Goal: Task Accomplishment & Management: Complete application form

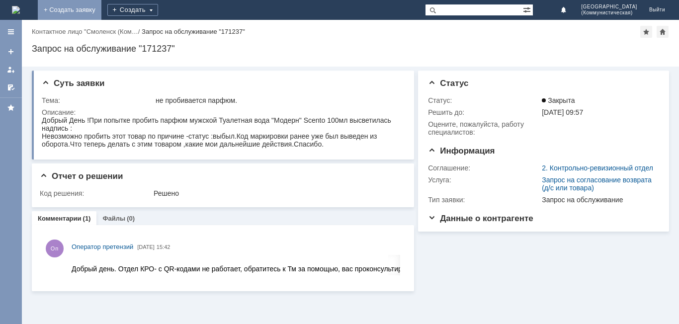
click at [101, 12] on link "+ Создать заявку" at bounding box center [70, 10] width 64 height 20
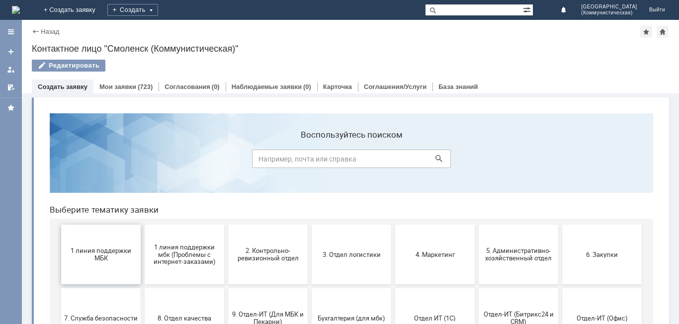
drag, startPoint x: 90, startPoint y: 252, endPoint x: 132, endPoint y: 357, distance: 112.4
click at [90, 252] on span "1 линия поддержки МБК" at bounding box center [101, 254] width 74 height 15
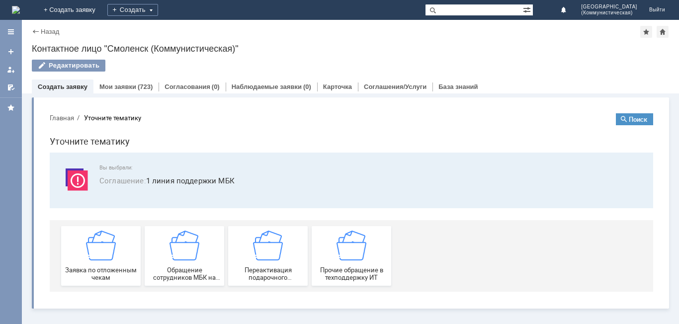
click at [91, 251] on img at bounding box center [101, 246] width 30 height 30
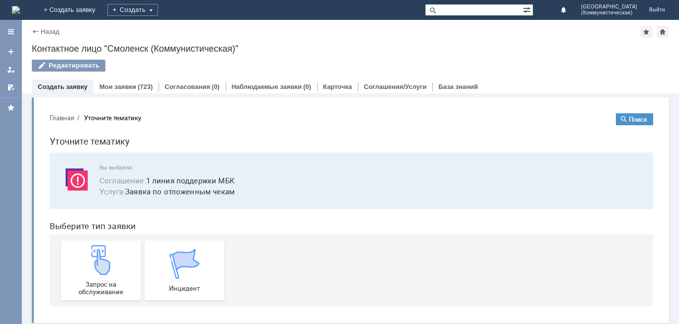
click at [91, 251] on img at bounding box center [101, 260] width 30 height 30
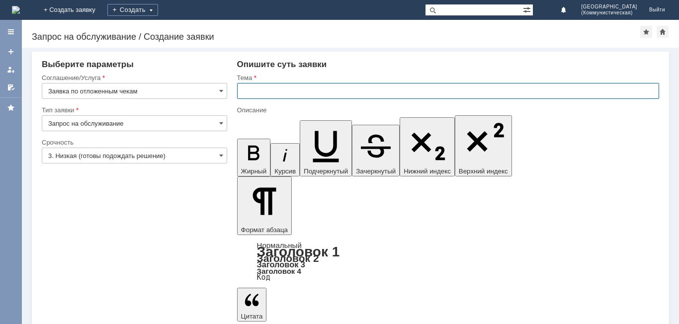
click at [242, 88] on input "text" at bounding box center [448, 91] width 422 height 16
type input "удалить чек"
